Goal: Information Seeking & Learning: Learn about a topic

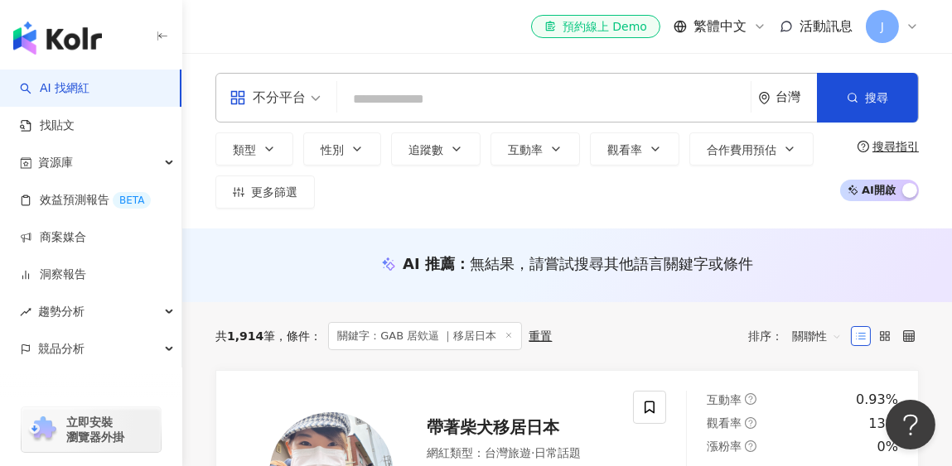
click at [903, 34] on div "J" at bounding box center [891, 26] width 53 height 33
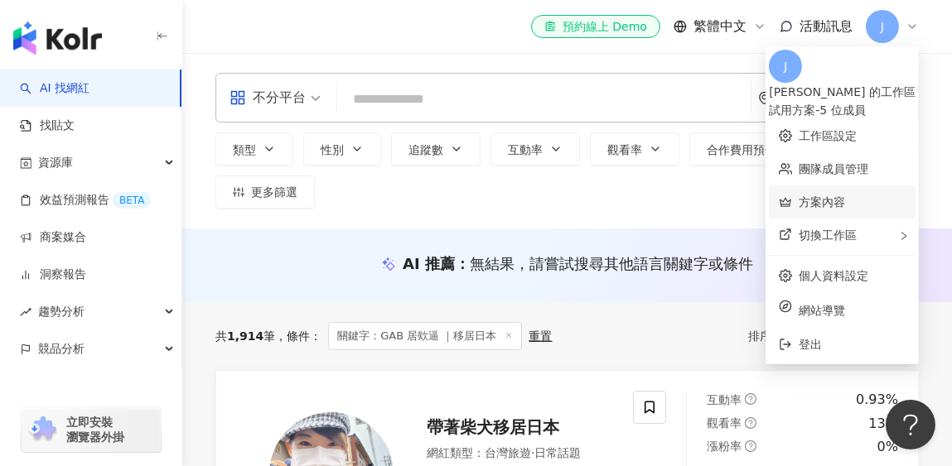
click at [841, 195] on link "方案內容" at bounding box center [821, 201] width 46 height 13
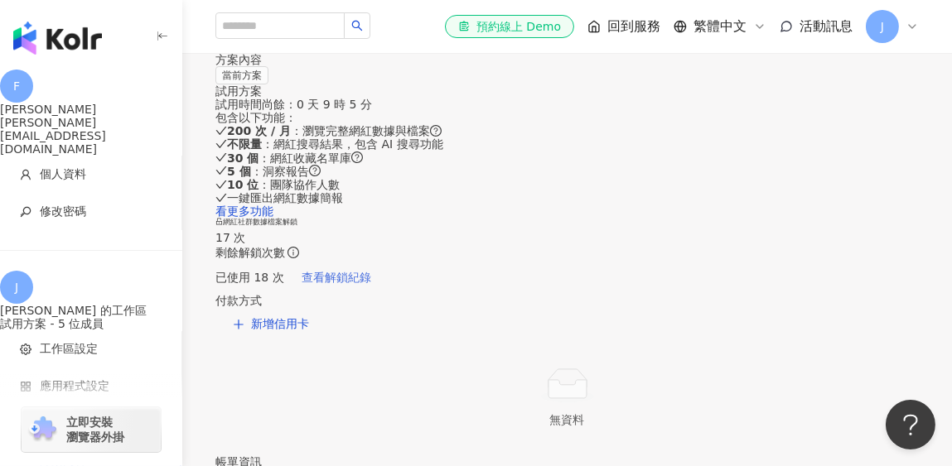
click at [371, 284] on span "查看解鎖紀錄" at bounding box center [336, 277] width 70 height 13
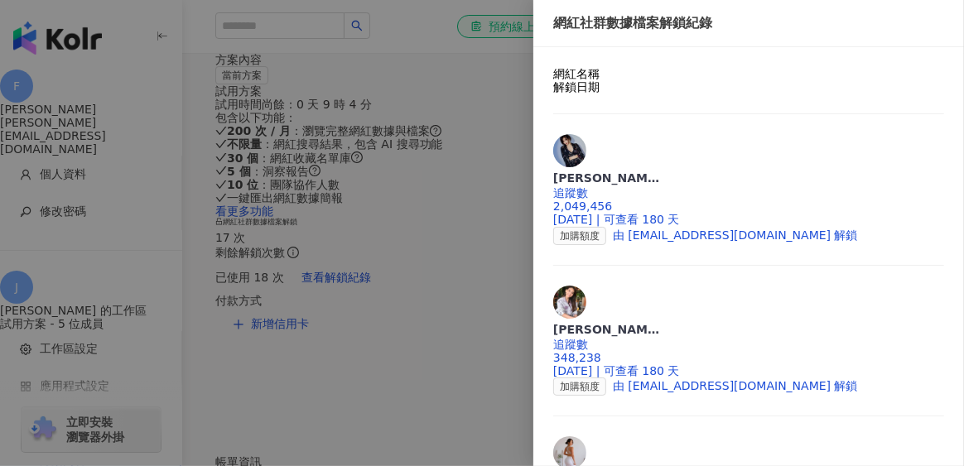
click at [446, 152] on div at bounding box center [482, 233] width 964 height 466
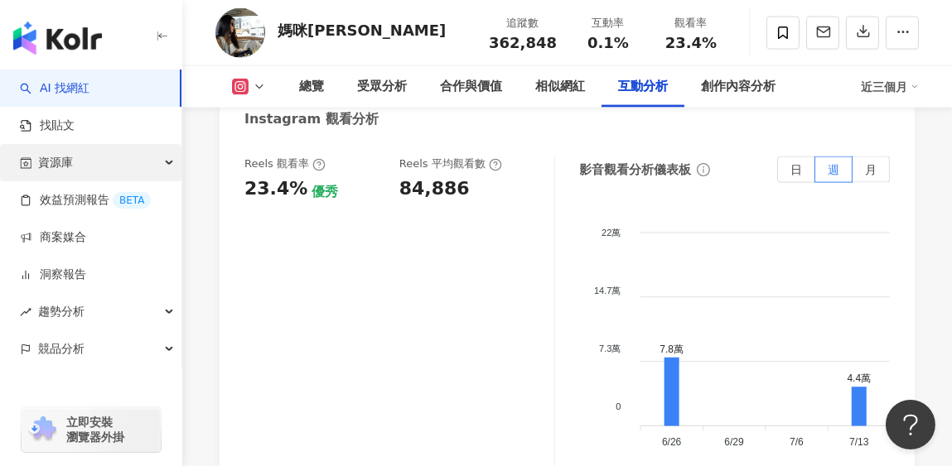
scroll to position [4123, 0]
